Goal: Task Accomplishment & Management: Manage account settings

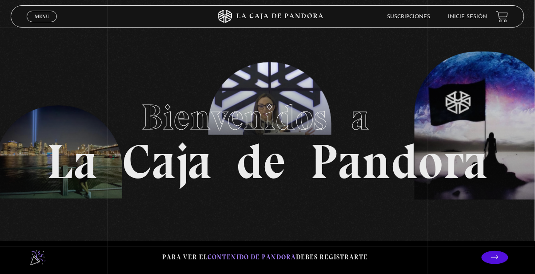
click at [467, 18] on link "Inicie sesión" at bounding box center [468, 16] width 39 height 5
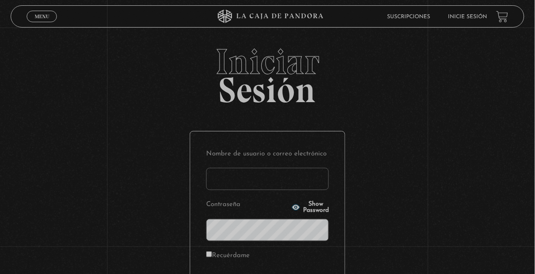
click at [252, 180] on input "Nombre de usuario o correo electrónico" at bounding box center [267, 179] width 123 height 22
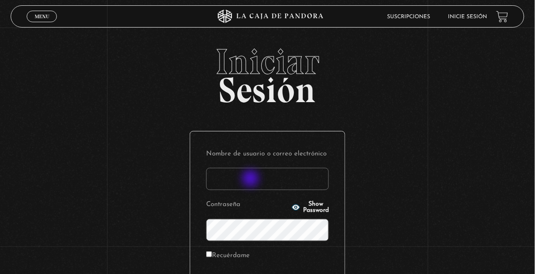
type input "Ari Morales S"
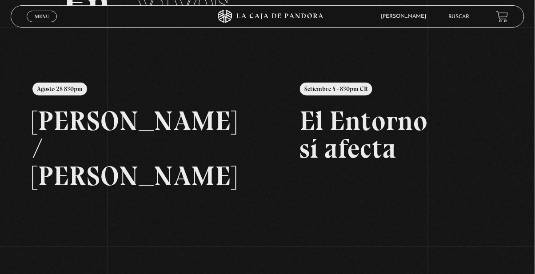
scroll to position [72, 0]
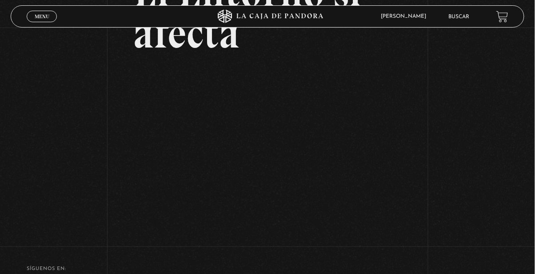
scroll to position [102, 0]
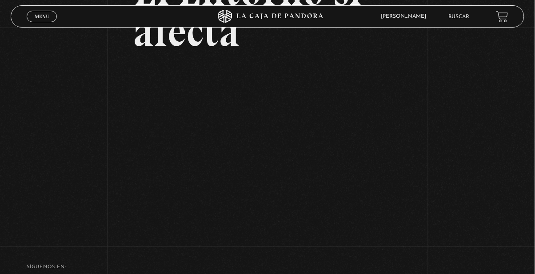
click at [395, 15] on span "[PERSON_NAME]" at bounding box center [406, 16] width 59 height 5
click at [385, 128] on link "Salir" at bounding box center [401, 122] width 63 height 23
